Goal: Task Accomplishment & Management: Manage account settings

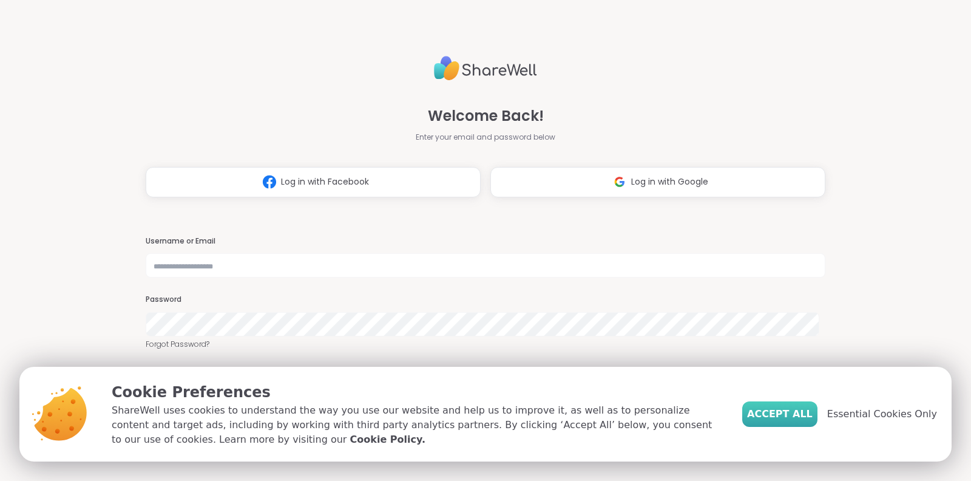
click at [795, 415] on span "Accept All" at bounding box center [780, 414] width 66 height 15
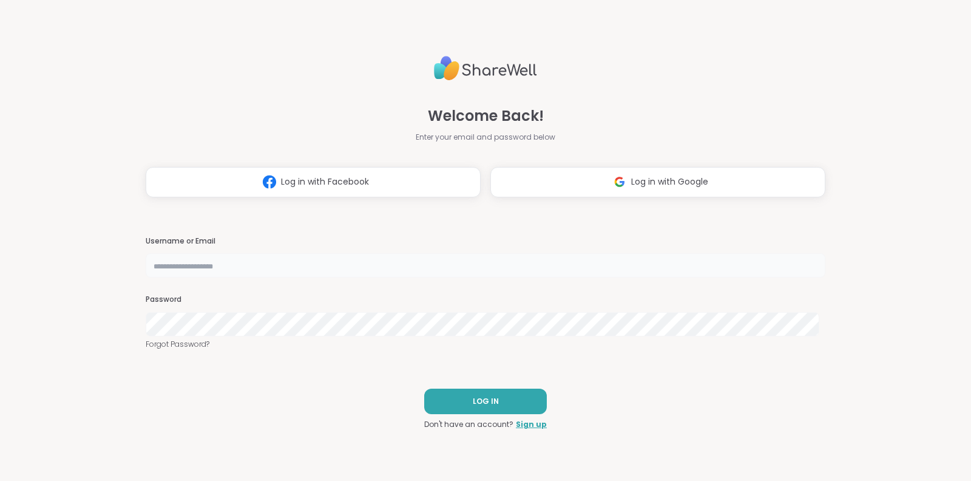
click at [529, 266] on input "text" at bounding box center [486, 265] width 680 height 24
type input "**********"
click at [478, 402] on span "LOG IN" at bounding box center [486, 401] width 26 height 11
